Goal: Transaction & Acquisition: Purchase product/service

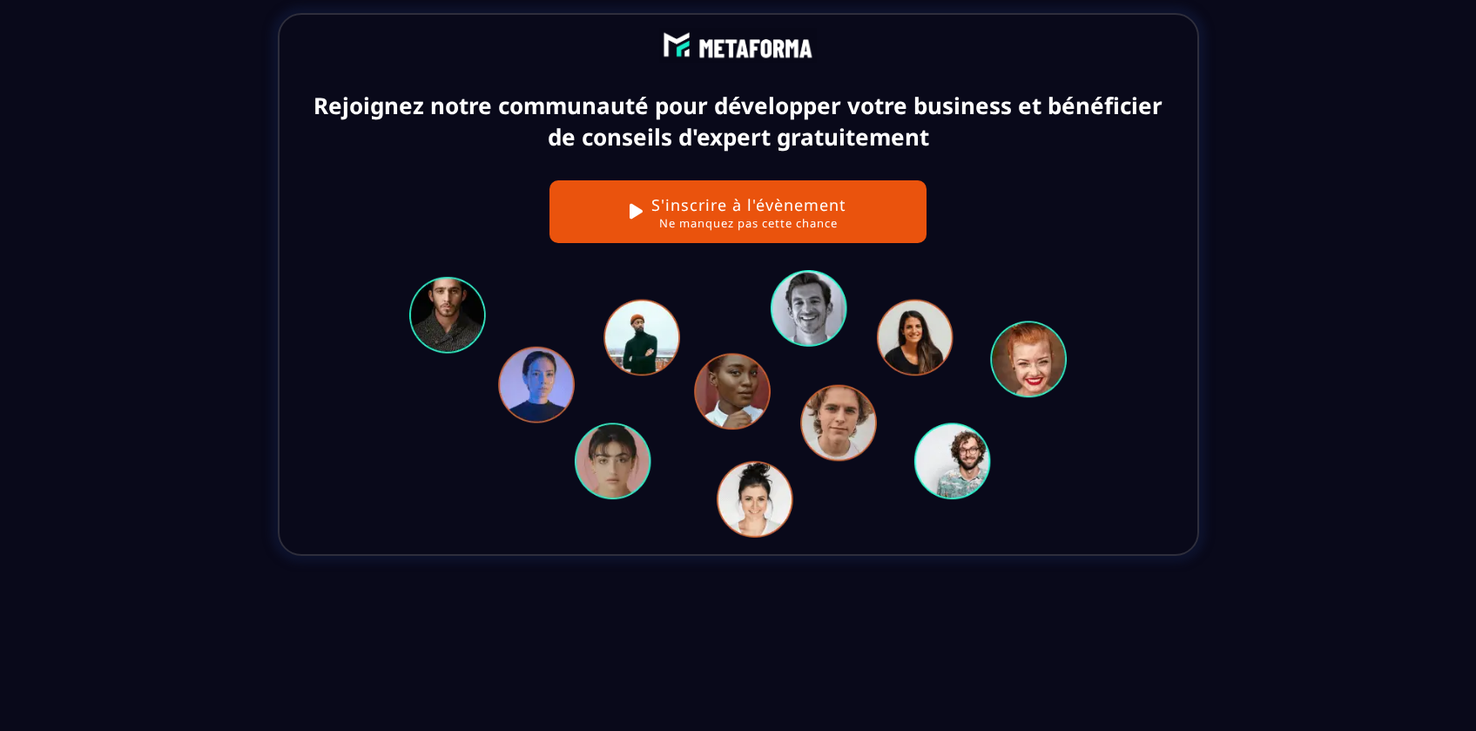
scroll to position [7895, 0]
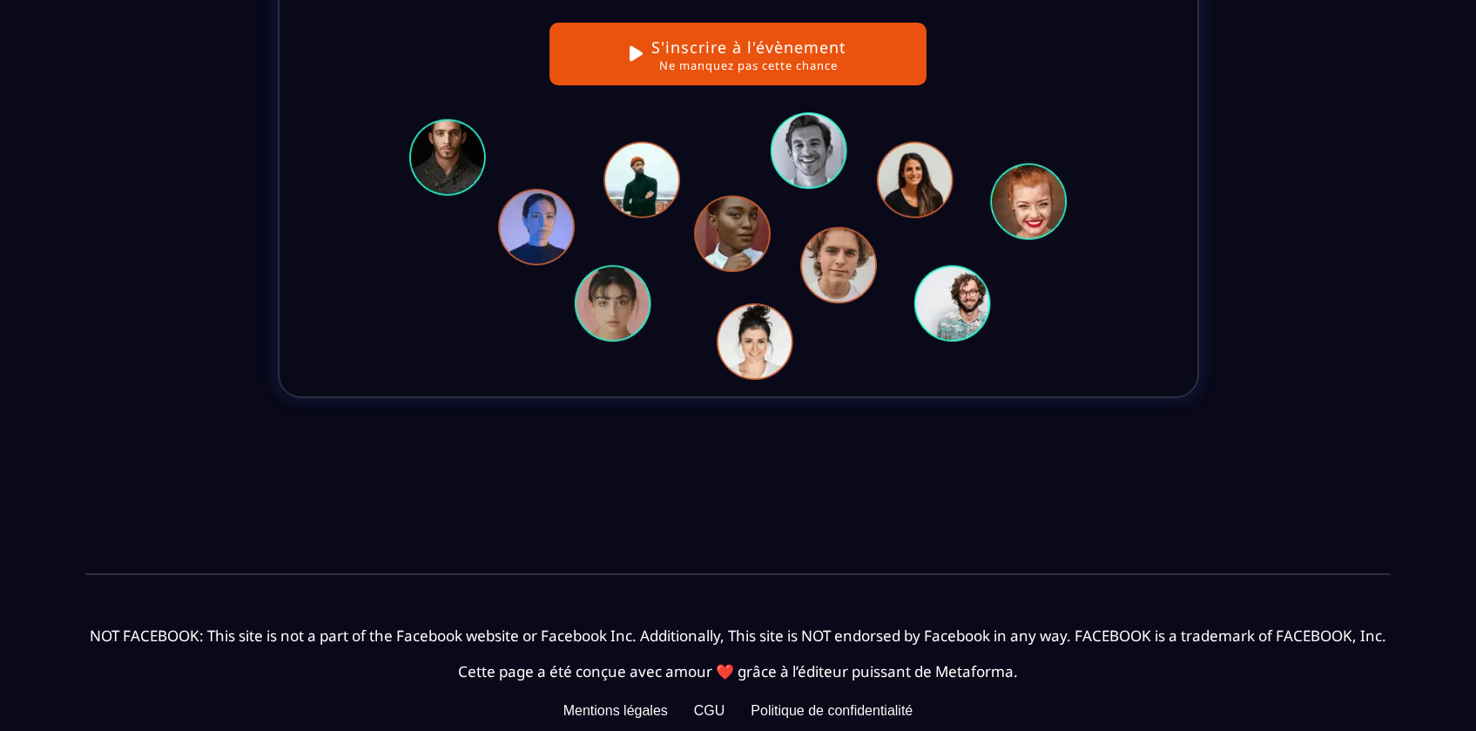
drag, startPoint x: 758, startPoint y: 644, endPoint x: 886, endPoint y: 646, distance: 128.9
copy text "Metaforma LLC"
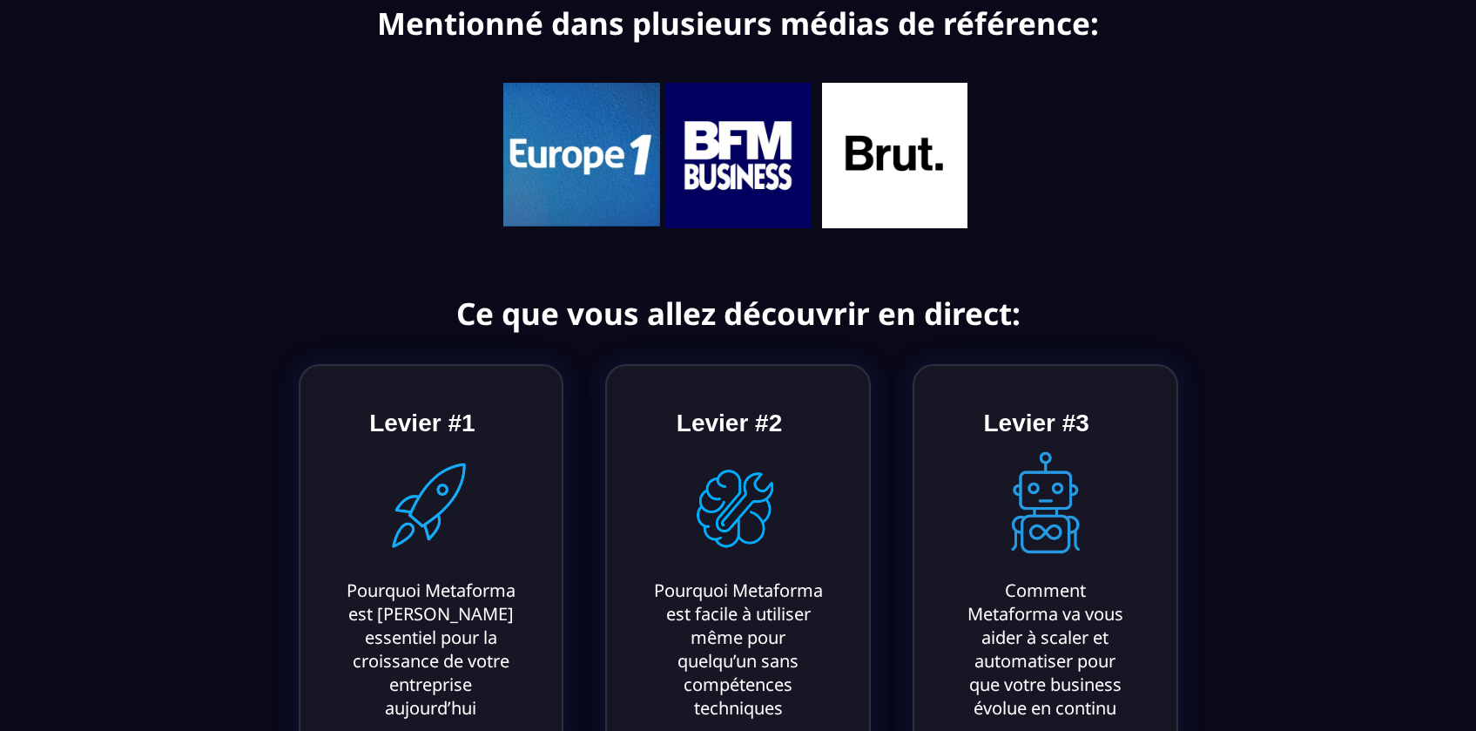
scroll to position [0, 0]
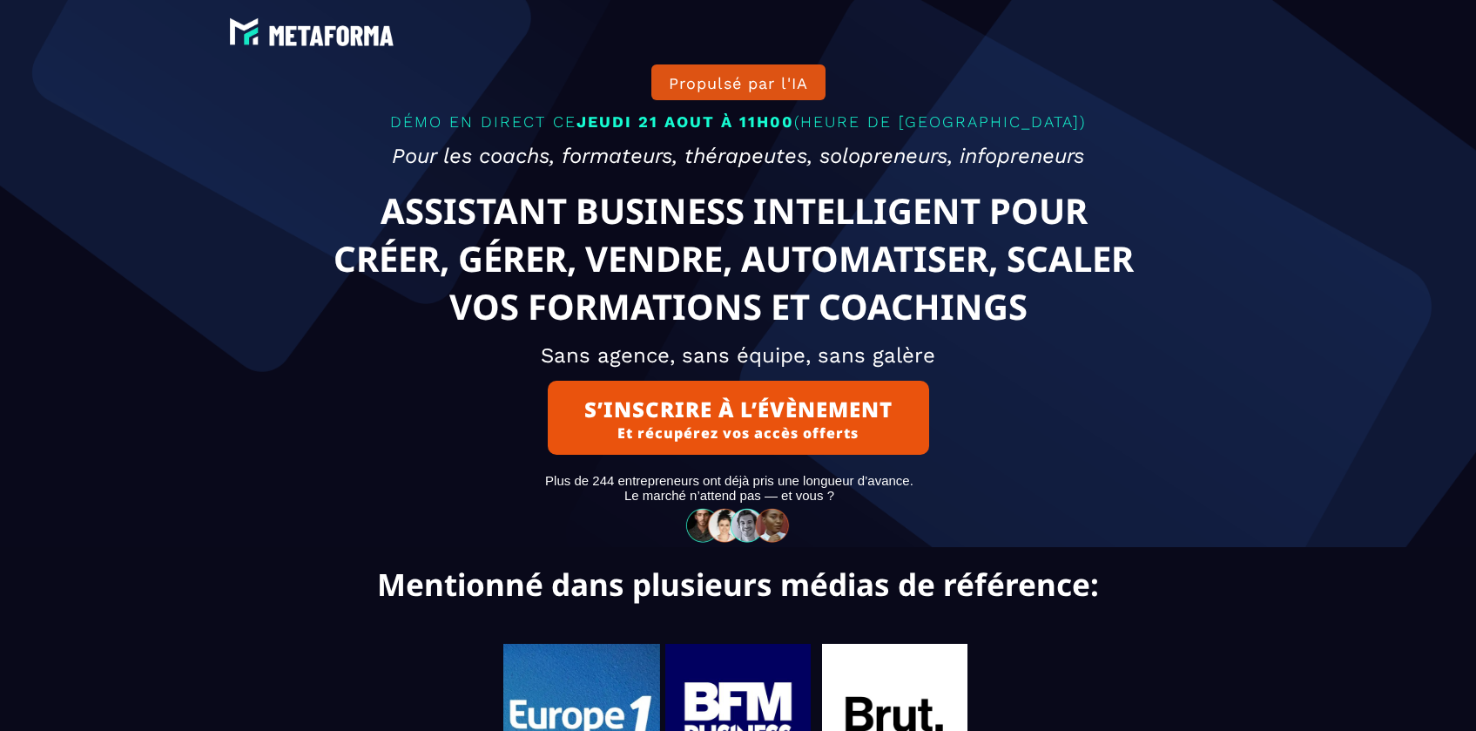
click at [760, 78] on button "Propulsé par l'IA" at bounding box center [738, 82] width 174 height 36
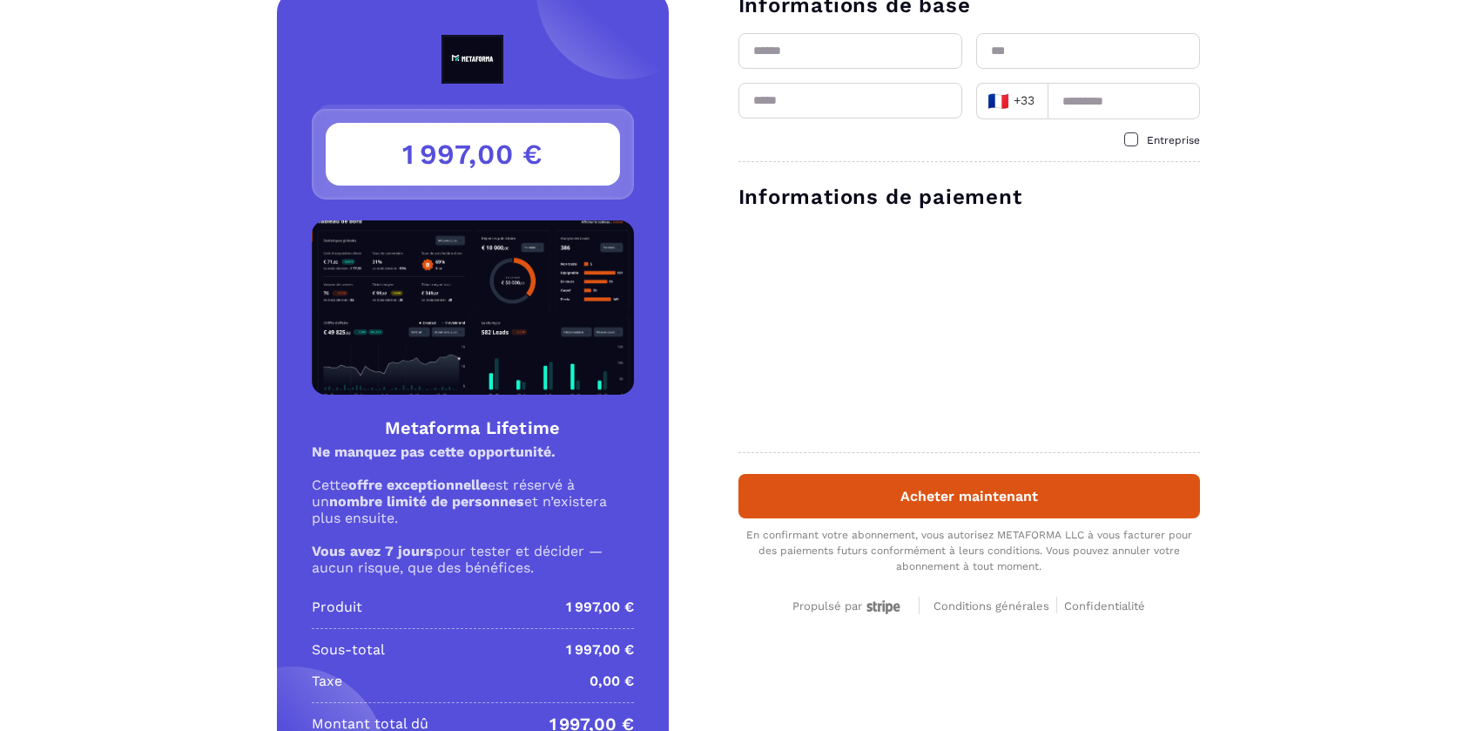
scroll to position [5, 0]
